Goal: Transaction & Acquisition: Purchase product/service

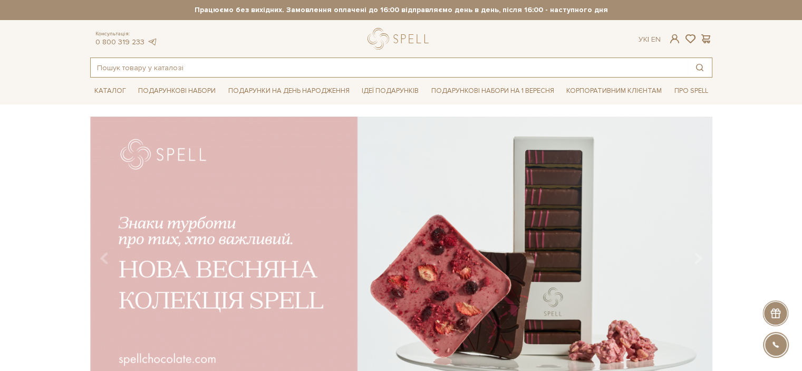
click at [173, 69] on input "text" at bounding box center [389, 67] width 597 height 19
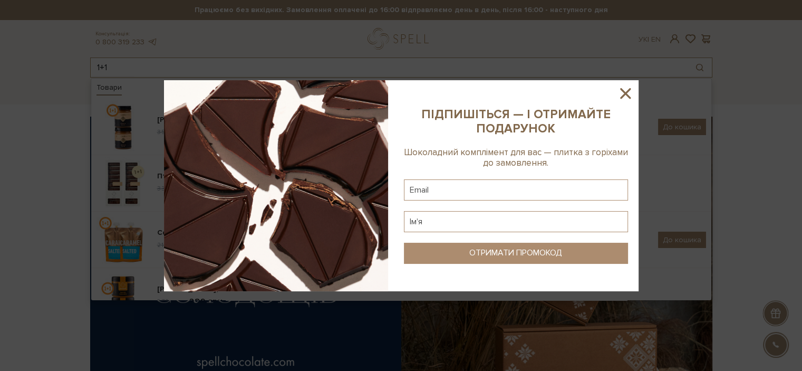
type input "1+1"
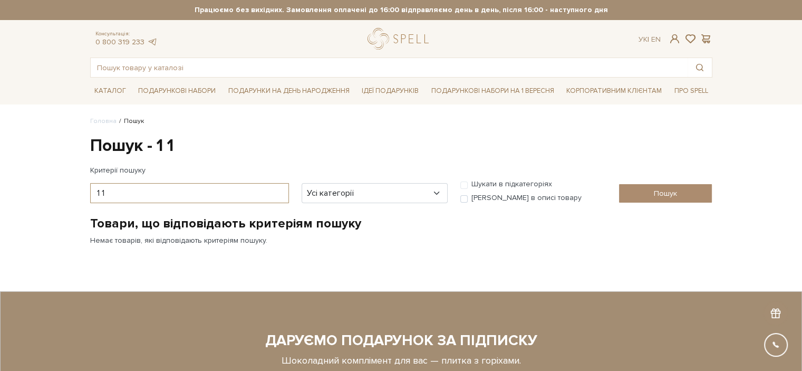
click at [101, 195] on input "1 1" at bounding box center [189, 193] width 199 height 20
type input "1 +1"
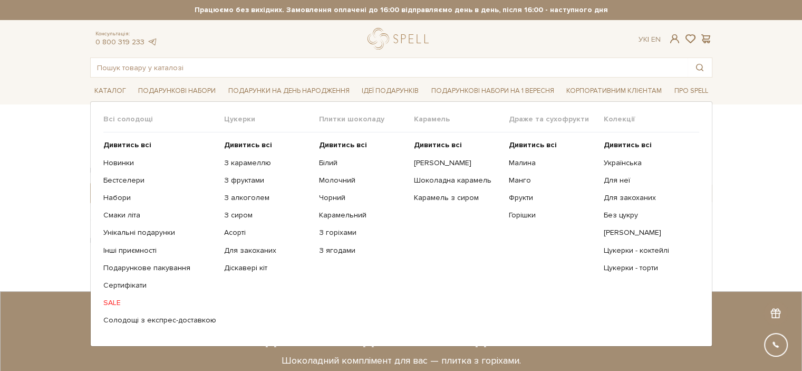
click at [112, 302] on link "SALE" at bounding box center [159, 302] width 113 height 9
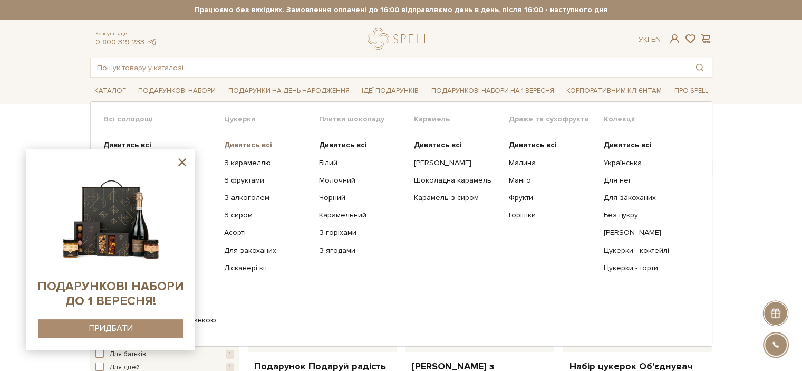
click at [248, 141] on b "Дивитись всі" at bounding box center [248, 144] width 48 height 9
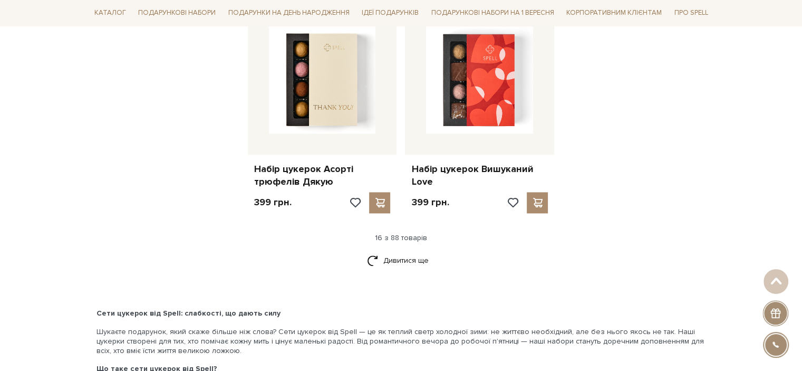
scroll to position [1372, 0]
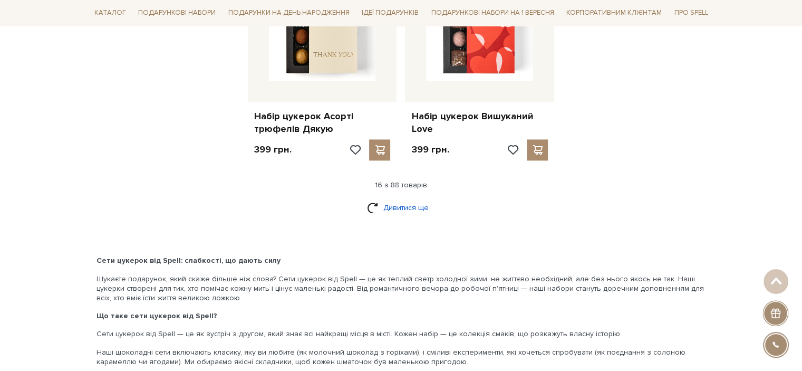
click at [418, 208] on link "Дивитися ще" at bounding box center [401, 207] width 69 height 18
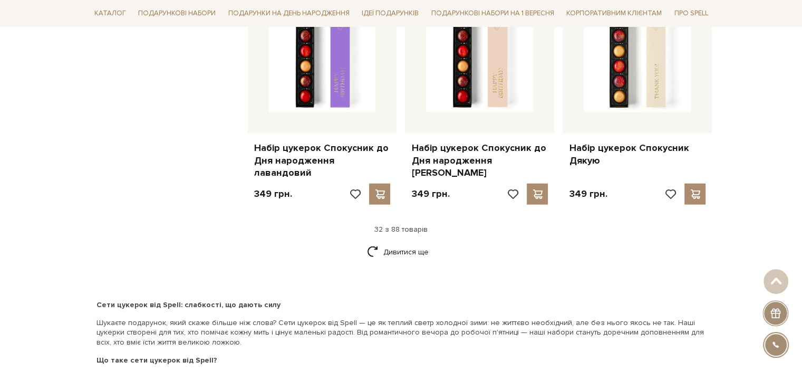
scroll to position [2479, 0]
click at [394, 242] on link "Дивитися ще" at bounding box center [401, 251] width 69 height 18
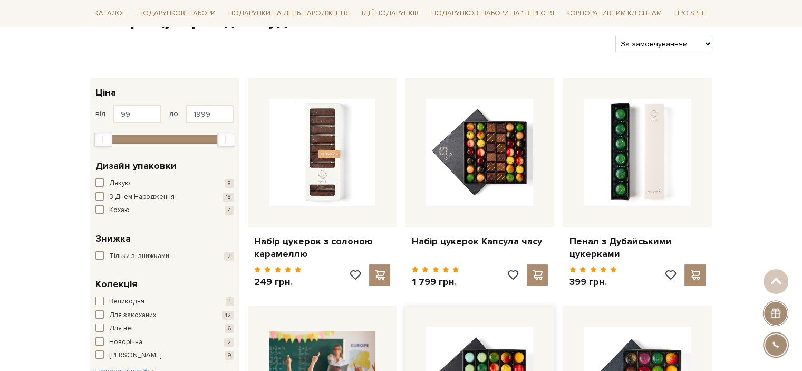
scroll to position [0, 0]
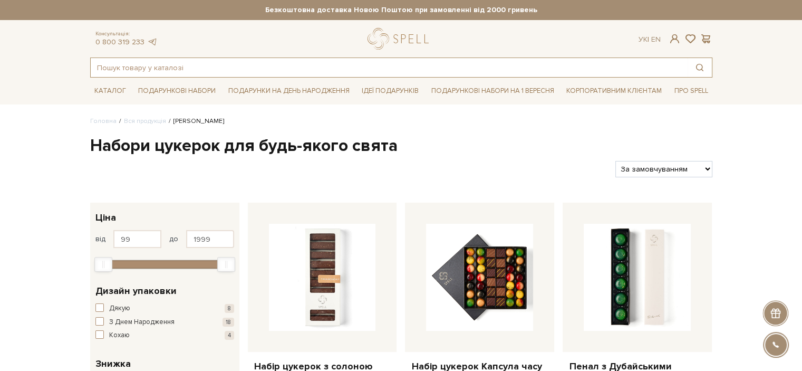
click at [218, 71] on input "text" at bounding box center [389, 67] width 597 height 19
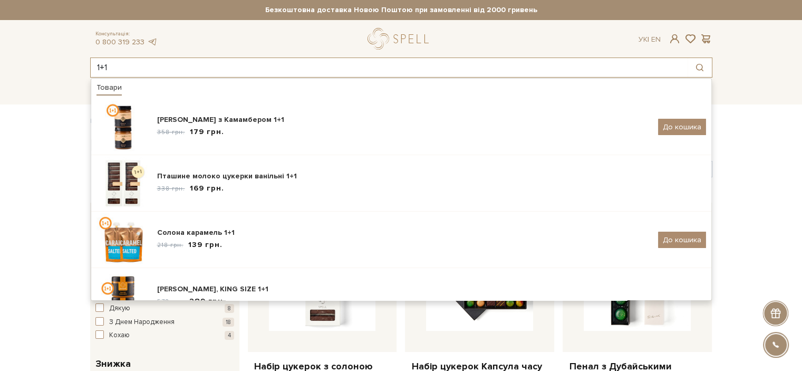
type input "1+1"
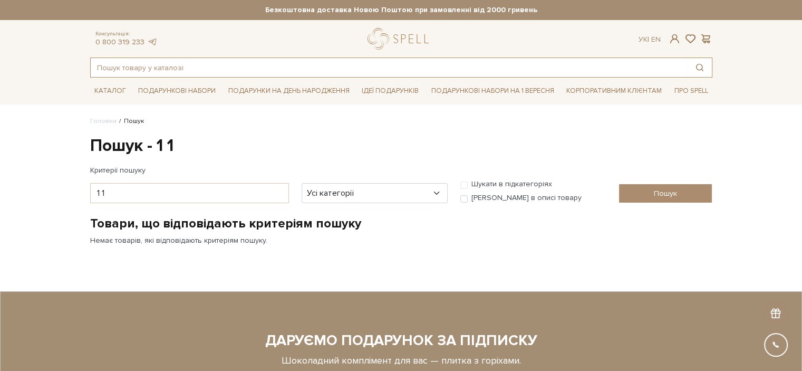
click at [243, 65] on input "text" at bounding box center [389, 67] width 597 height 19
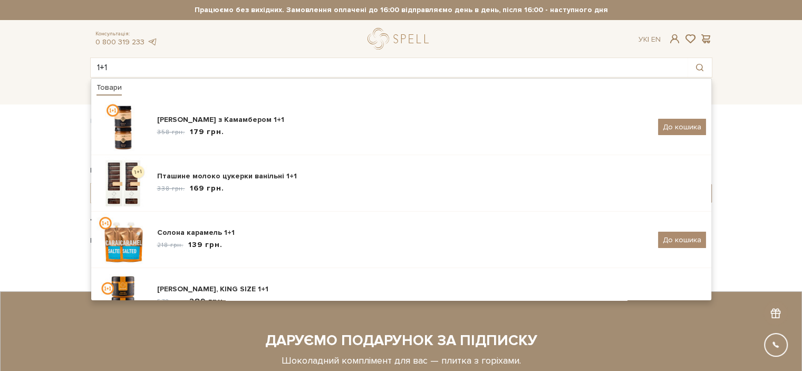
click at [33, 145] on body "Подарункові набори SALE Корпоративним клієнтам Доставка і оплата Консультація: …" at bounding box center [401, 276] width 802 height 552
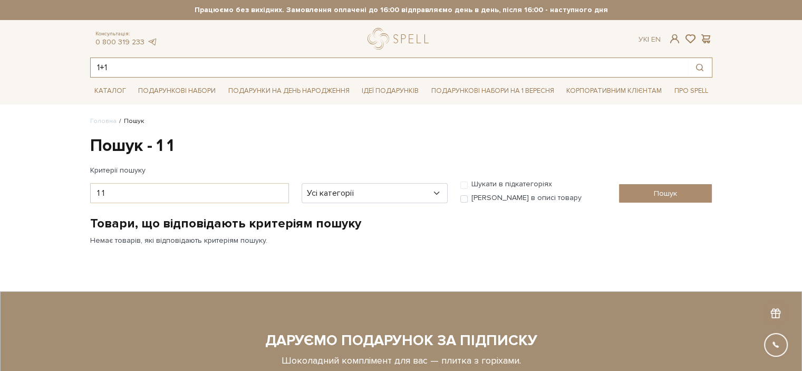
drag, startPoint x: 122, startPoint y: 73, endPoint x: 119, endPoint y: 68, distance: 5.4
click at [121, 72] on input "1+1" at bounding box center [389, 67] width 597 height 19
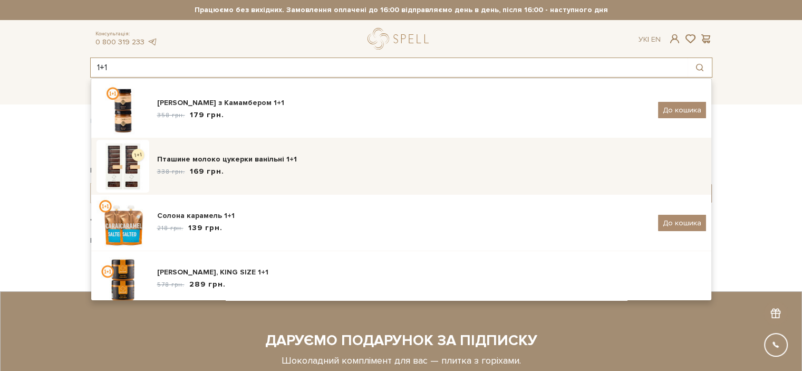
scroll to position [26, 0]
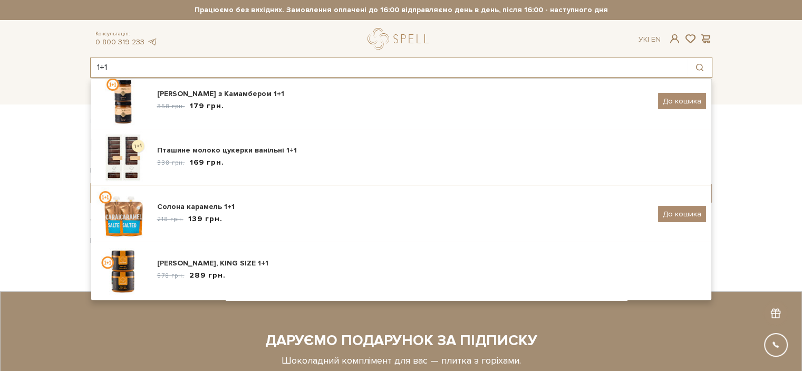
drag, startPoint x: 124, startPoint y: 67, endPoint x: 65, endPoint y: 59, distance: 59.7
click at [65, 59] on header "Безкоштовна доставка Новою Поштою при замовленні від 2000 гривень Працюємо без …" at bounding box center [401, 39] width 802 height 78
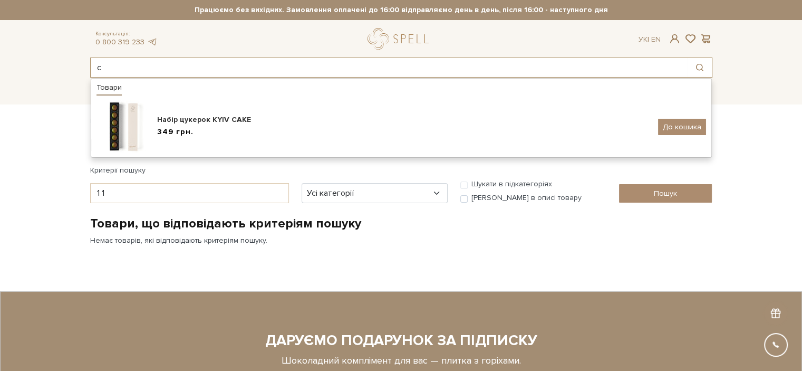
scroll to position [0, 0]
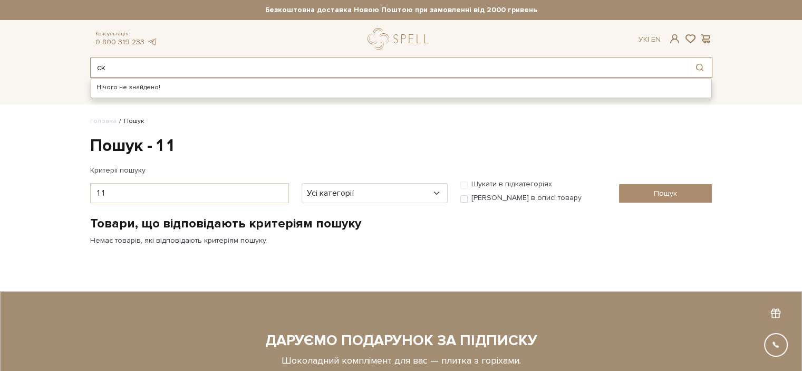
drag, startPoint x: 116, startPoint y: 68, endPoint x: 66, endPoint y: 64, distance: 50.2
click at [66, 64] on header "Безкоштовна доставка Новою Поштою при замовленні від 2000 гривень Працюємо без …" at bounding box center [401, 39] width 802 height 78
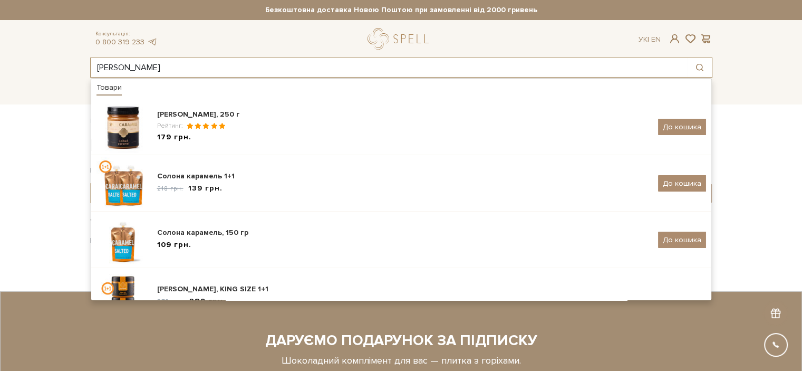
type input "солона карамель"
click at [37, 131] on body "Подарункові набори SALE Корпоративним клієнтам Доставка і оплата Консультація: …" at bounding box center [401, 276] width 802 height 552
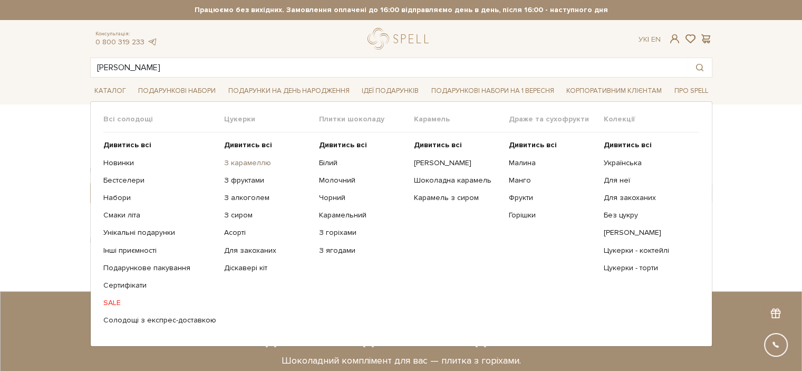
click at [251, 163] on link "З карамеллю" at bounding box center [267, 162] width 87 height 9
